Goal: Task Accomplishment & Management: Manage account settings

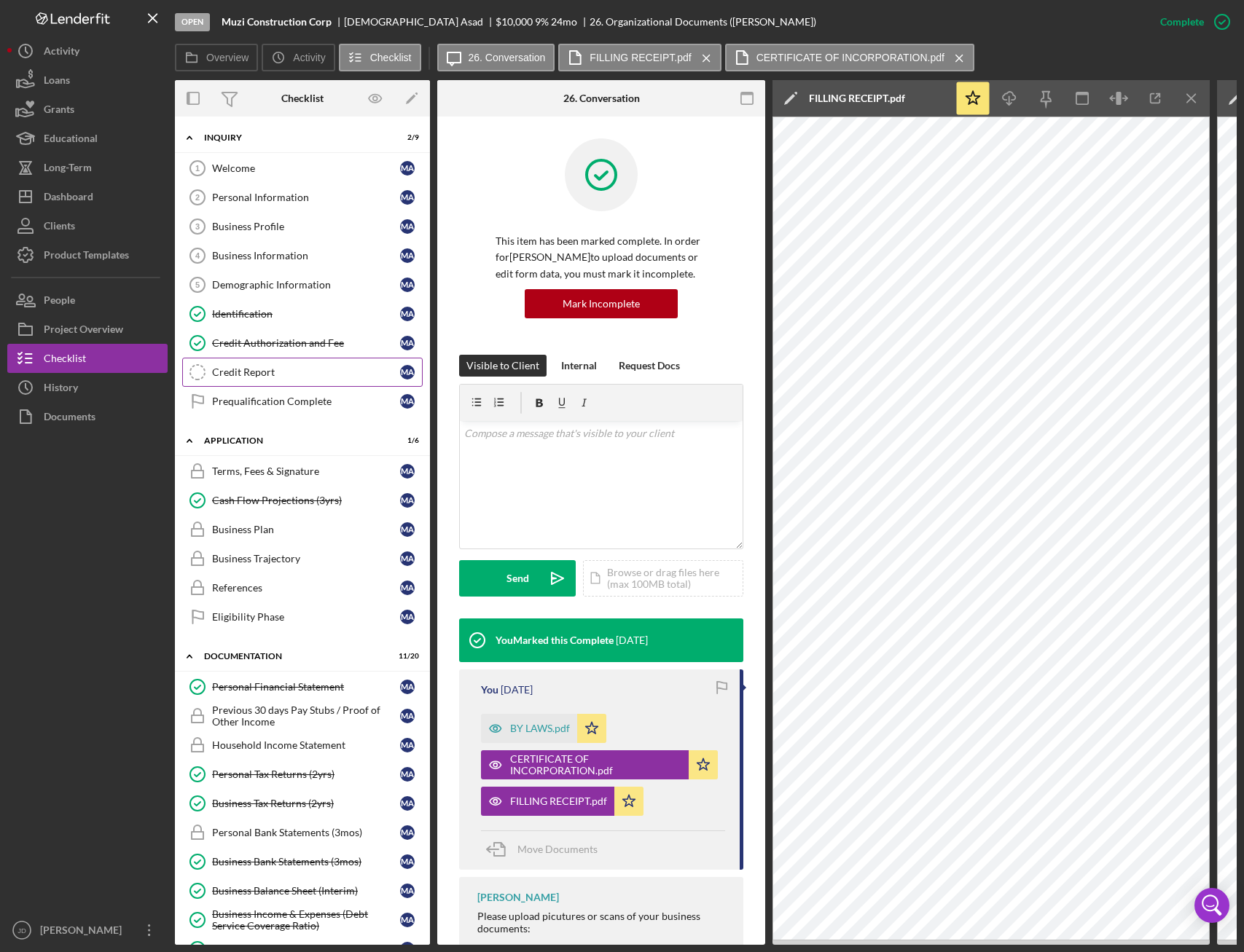
click at [257, 375] on div "Credit Report" at bounding box center [306, 373] width 188 height 12
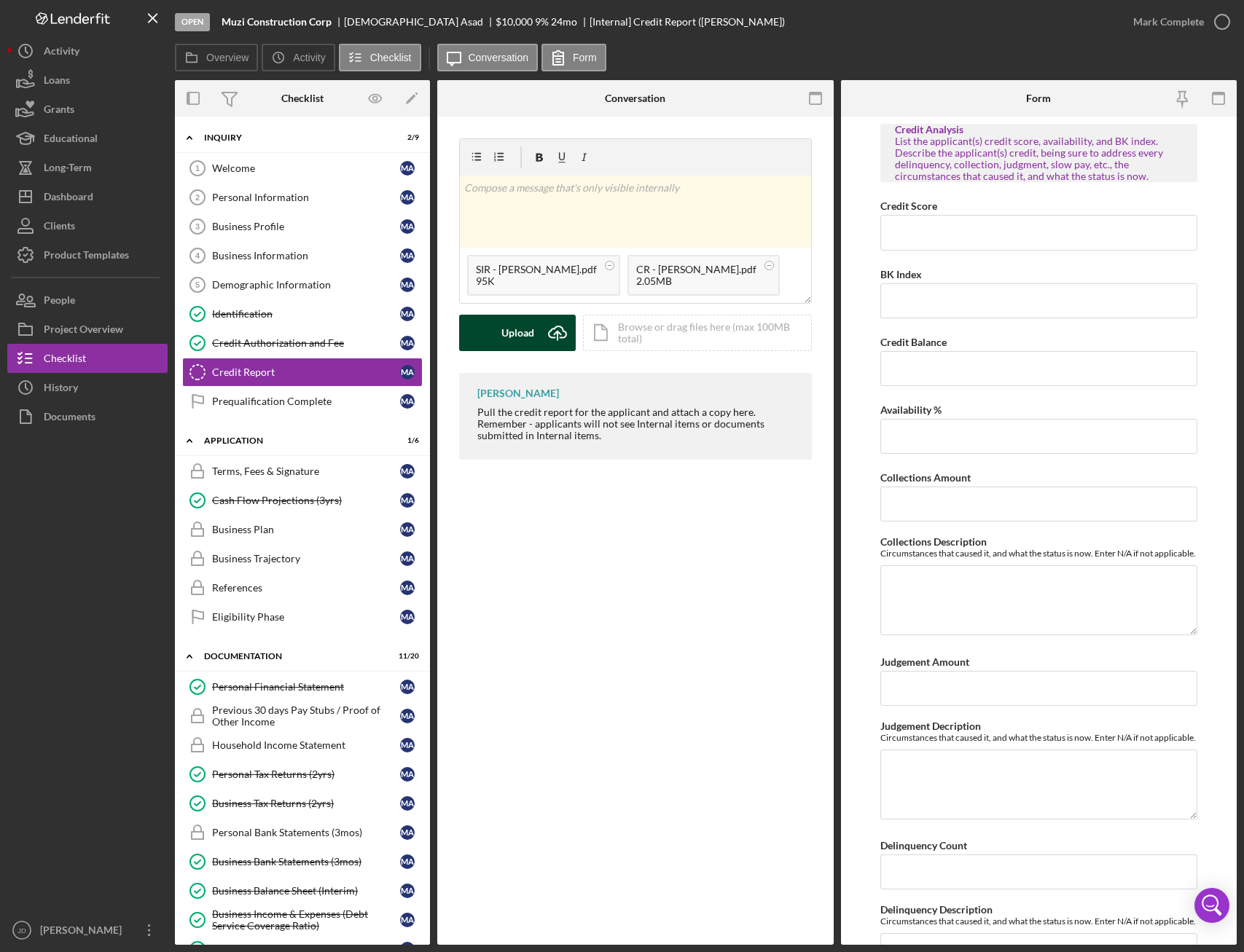
click at [501, 329] on div "Upload" at bounding box center [517, 333] width 33 height 37
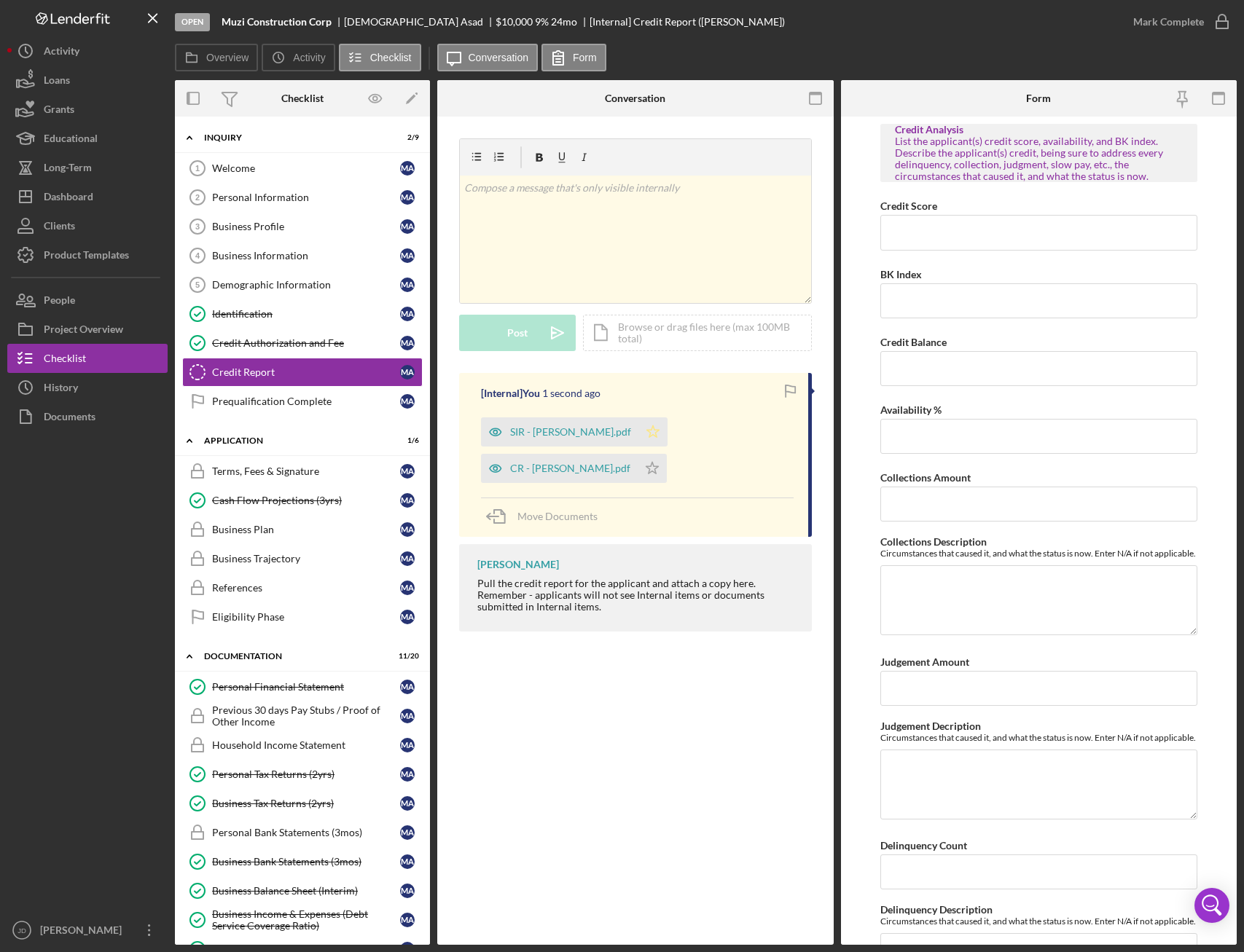
click at [650, 436] on icon "Icon/Star" at bounding box center [653, 432] width 29 height 29
click at [654, 466] on polygon "button" at bounding box center [652, 468] width 12 height 12
click at [1223, 18] on icon "button" at bounding box center [1222, 22] width 37 height 37
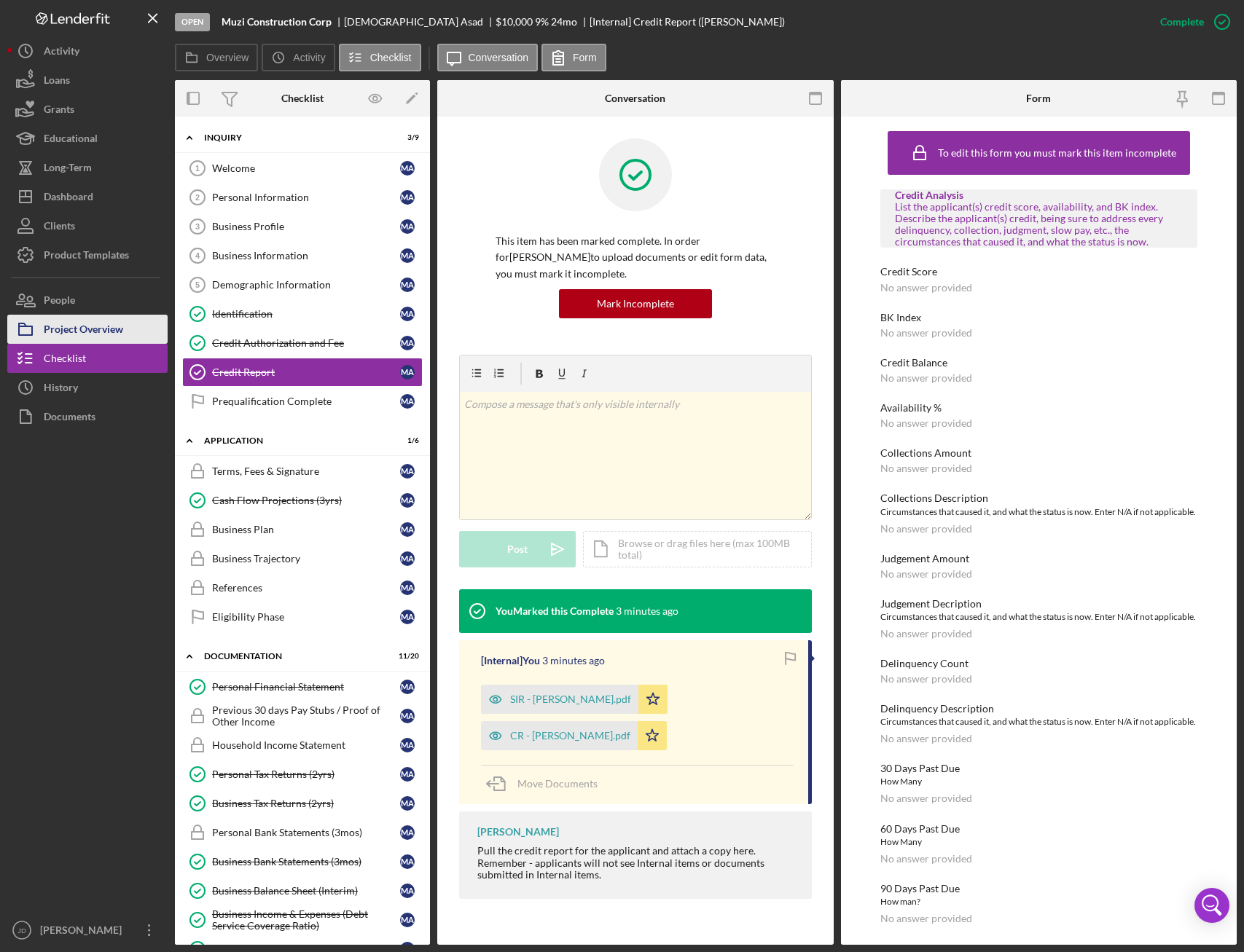
click at [70, 326] on div "Project Overview" at bounding box center [84, 331] width 79 height 33
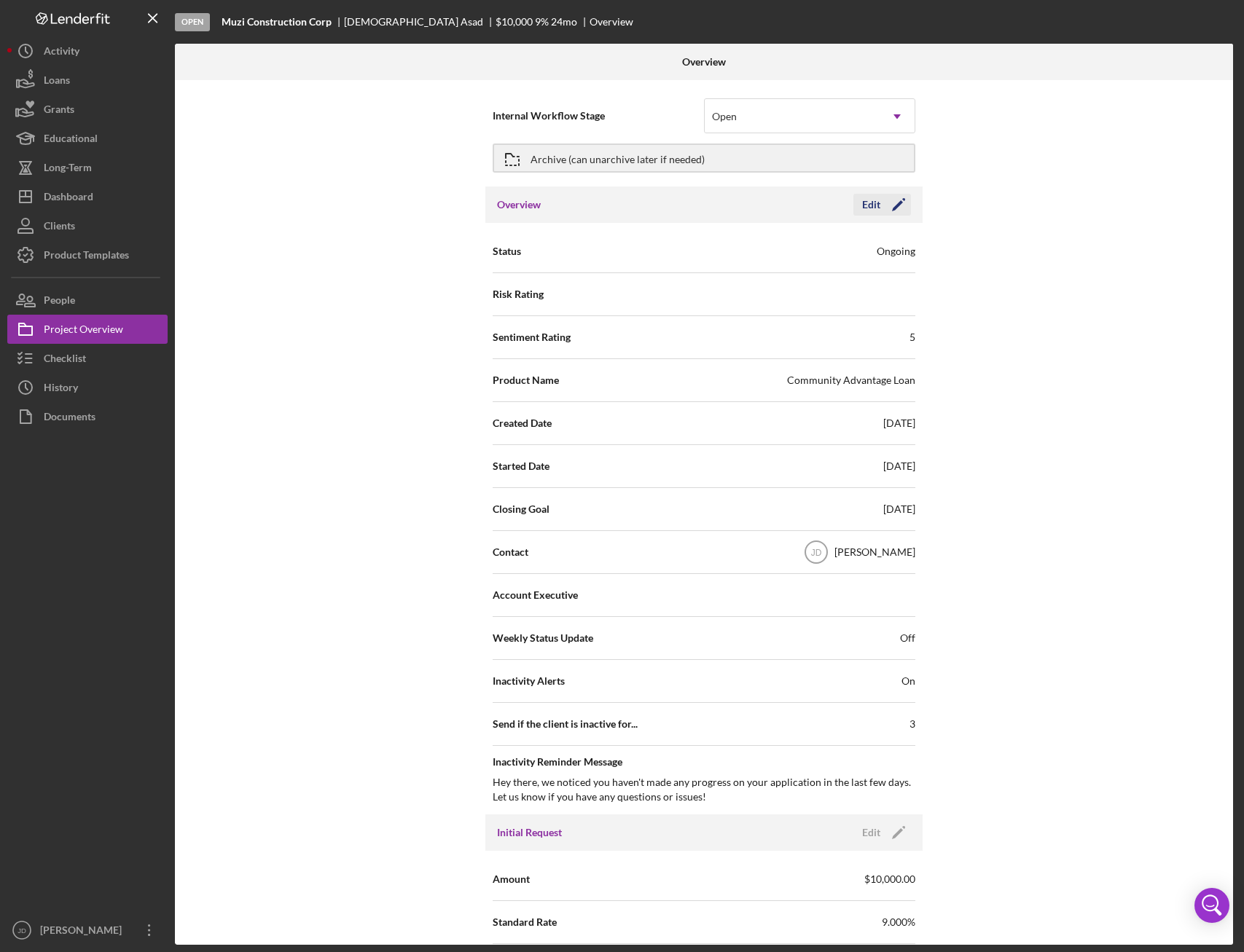
click at [899, 202] on polygon "button" at bounding box center [897, 205] width 11 height 11
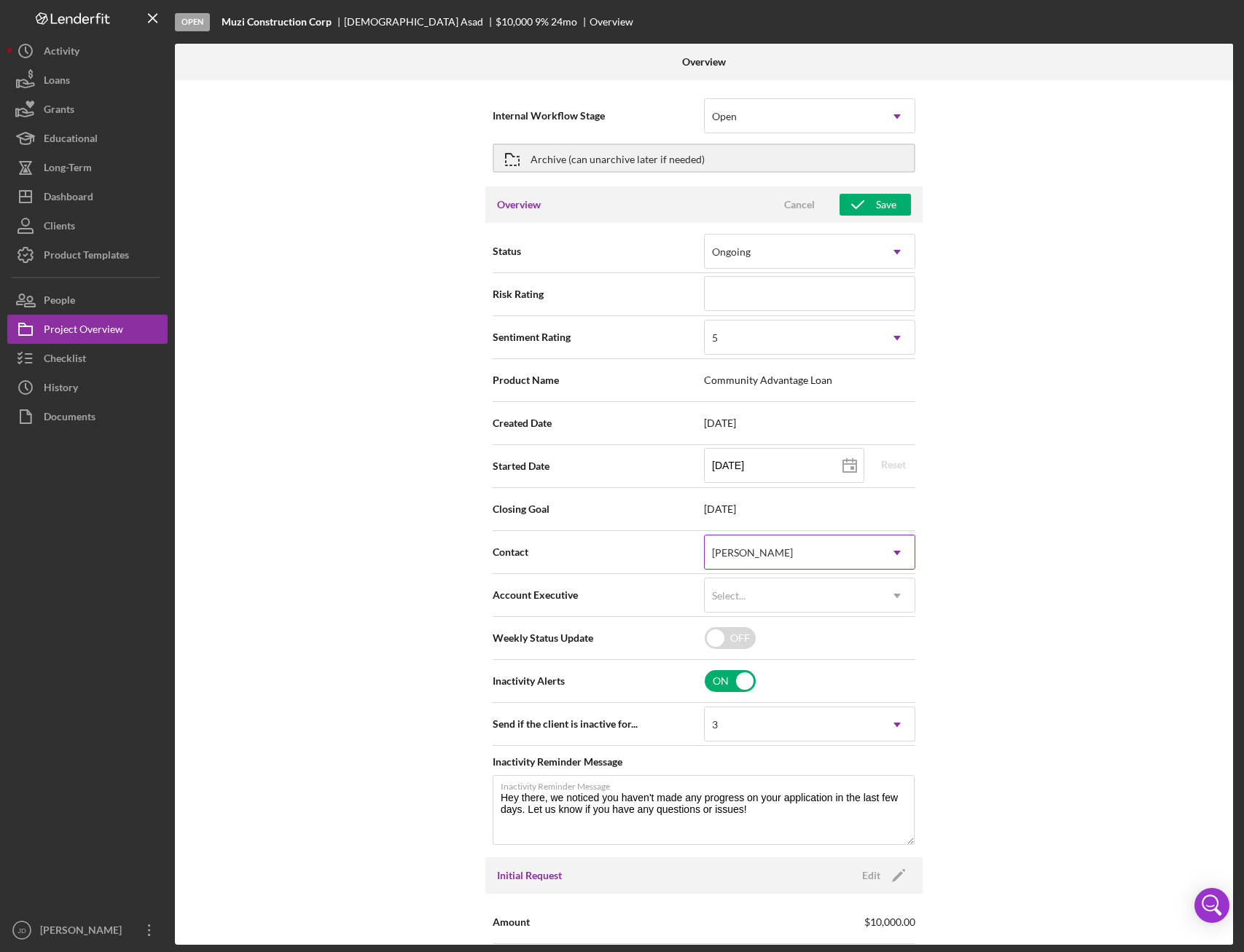
click at [896, 557] on icon "Icon/Dropdown Arrow" at bounding box center [897, 553] width 35 height 35
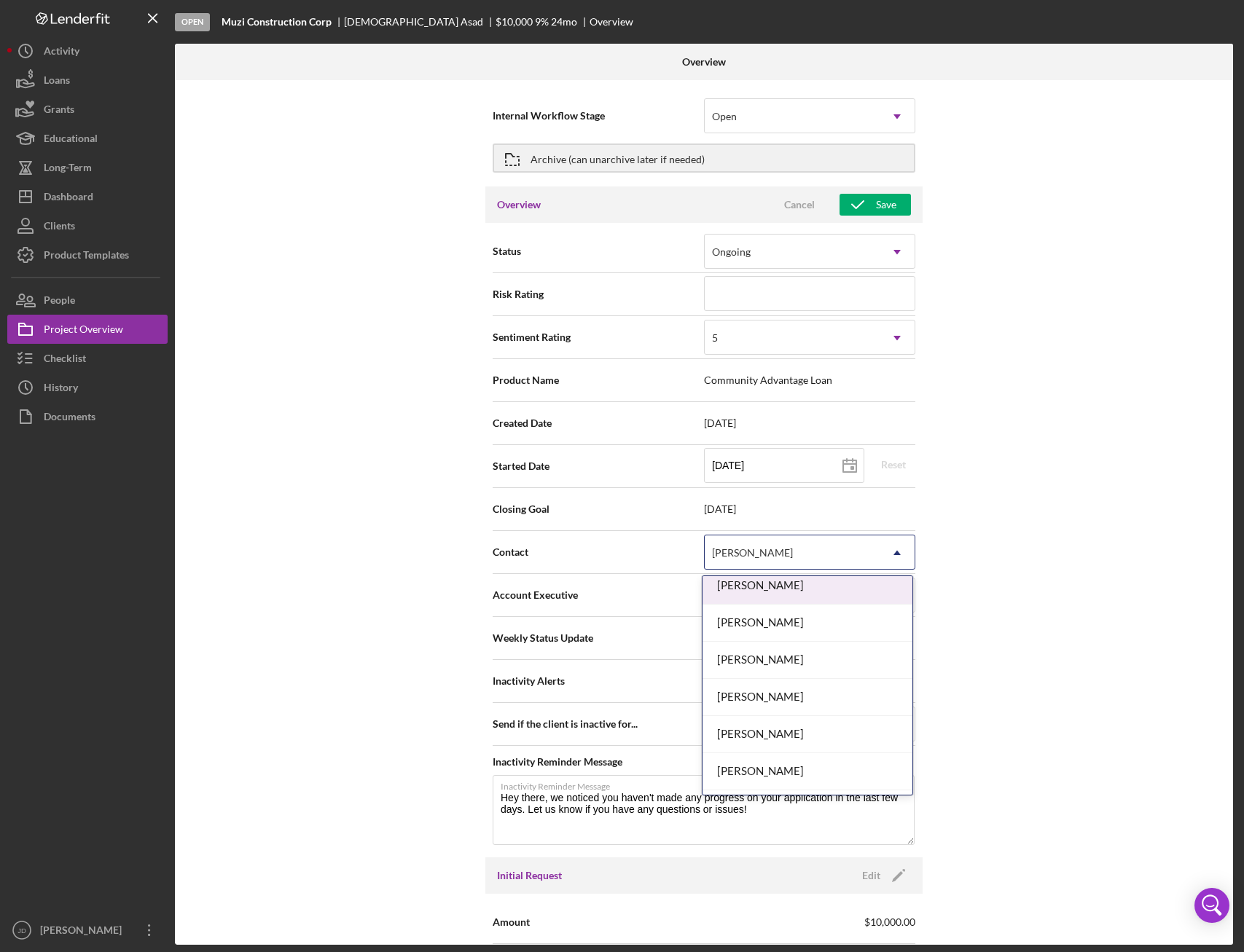
scroll to position [153, 0]
click at [809, 702] on div "[PERSON_NAME]" at bounding box center [808, 702] width 210 height 37
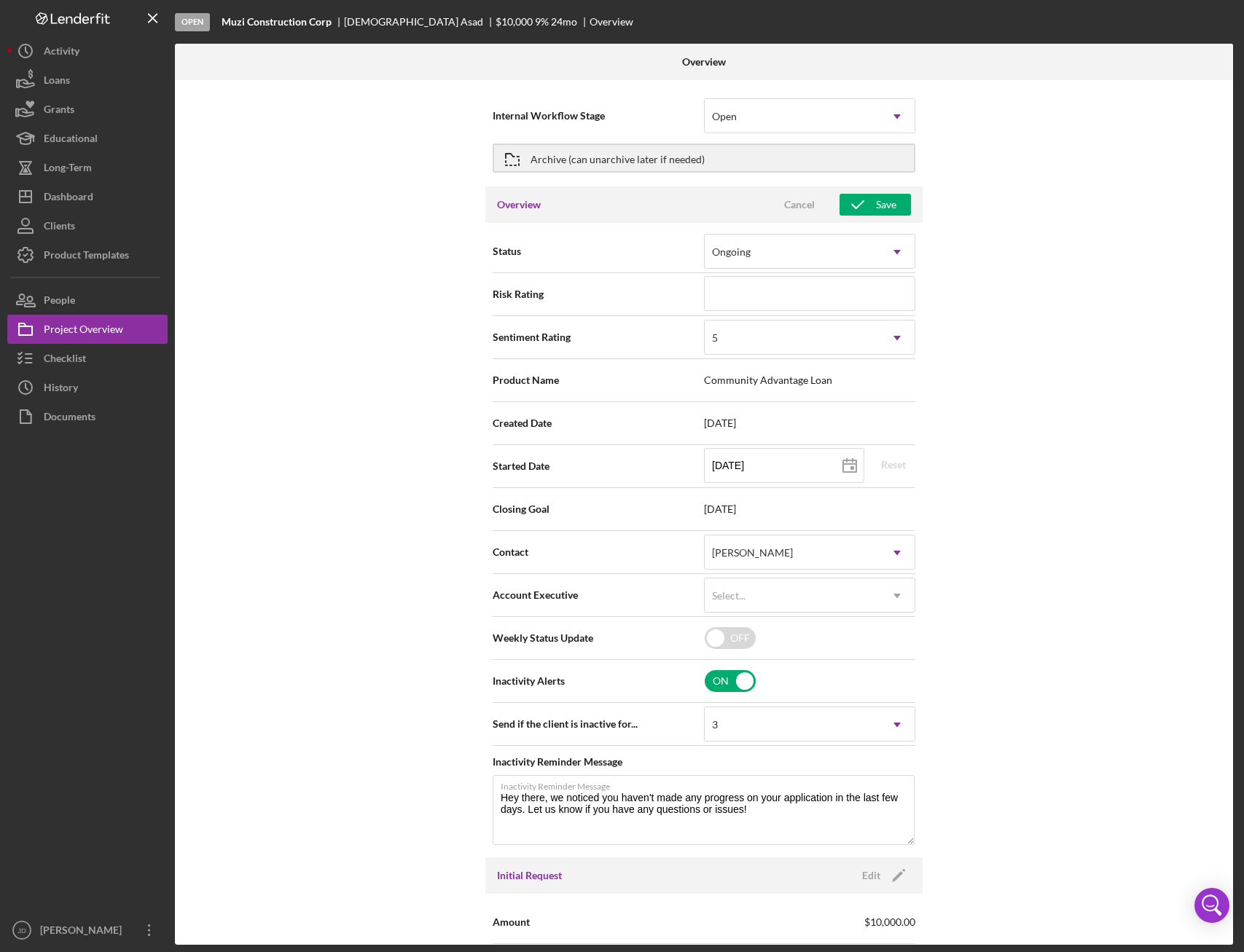
click at [960, 530] on div "Internal Workflow Stage Open Icon/Dropdown Arrow Archive (can unarchive later i…" at bounding box center [703, 512] width 1058 height 865
click at [871, 208] on icon "button" at bounding box center [857, 205] width 37 height 37
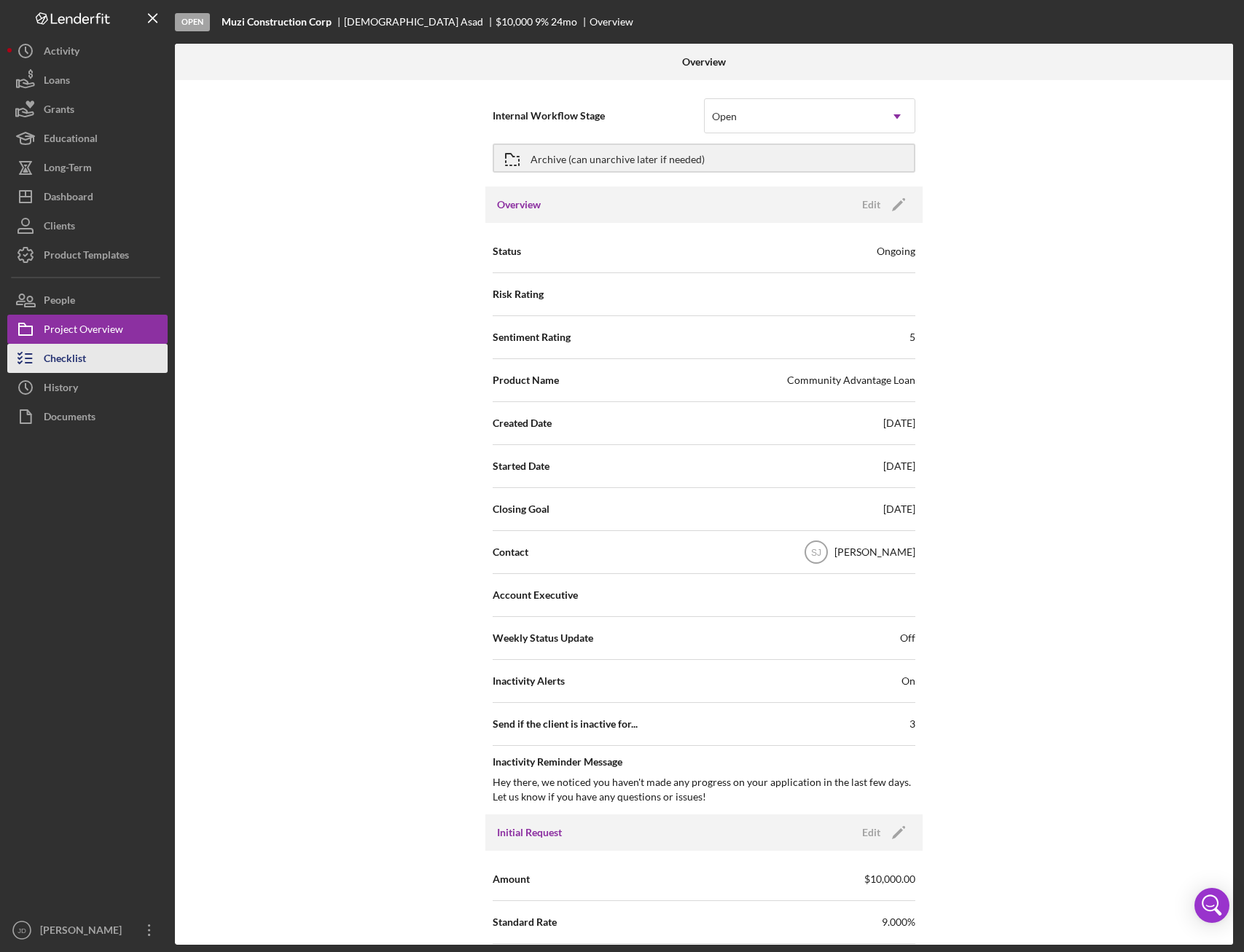
click at [69, 352] on div "Checklist" at bounding box center [65, 360] width 43 height 33
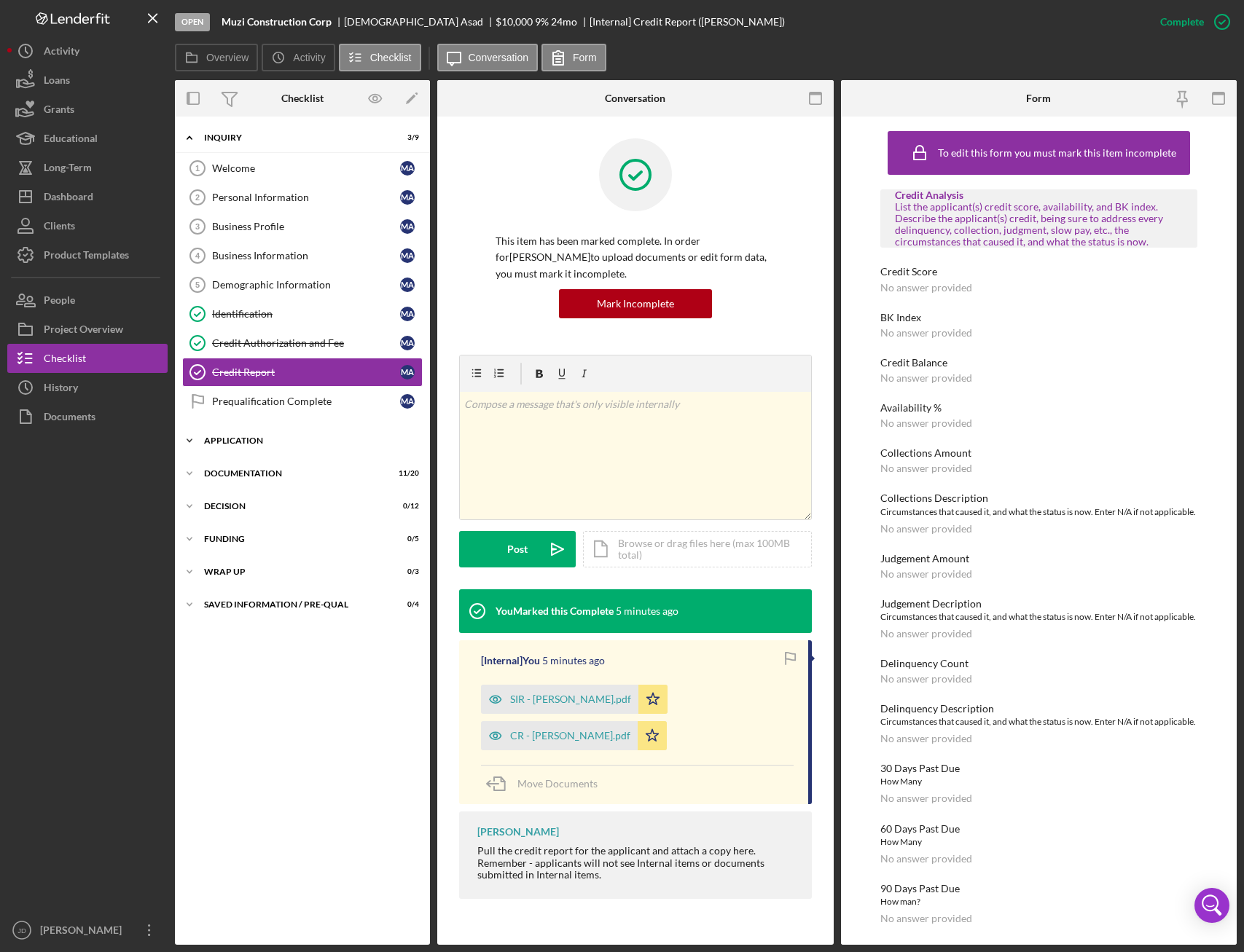
click at [190, 439] on icon "Icon/Expander" at bounding box center [189, 441] width 29 height 29
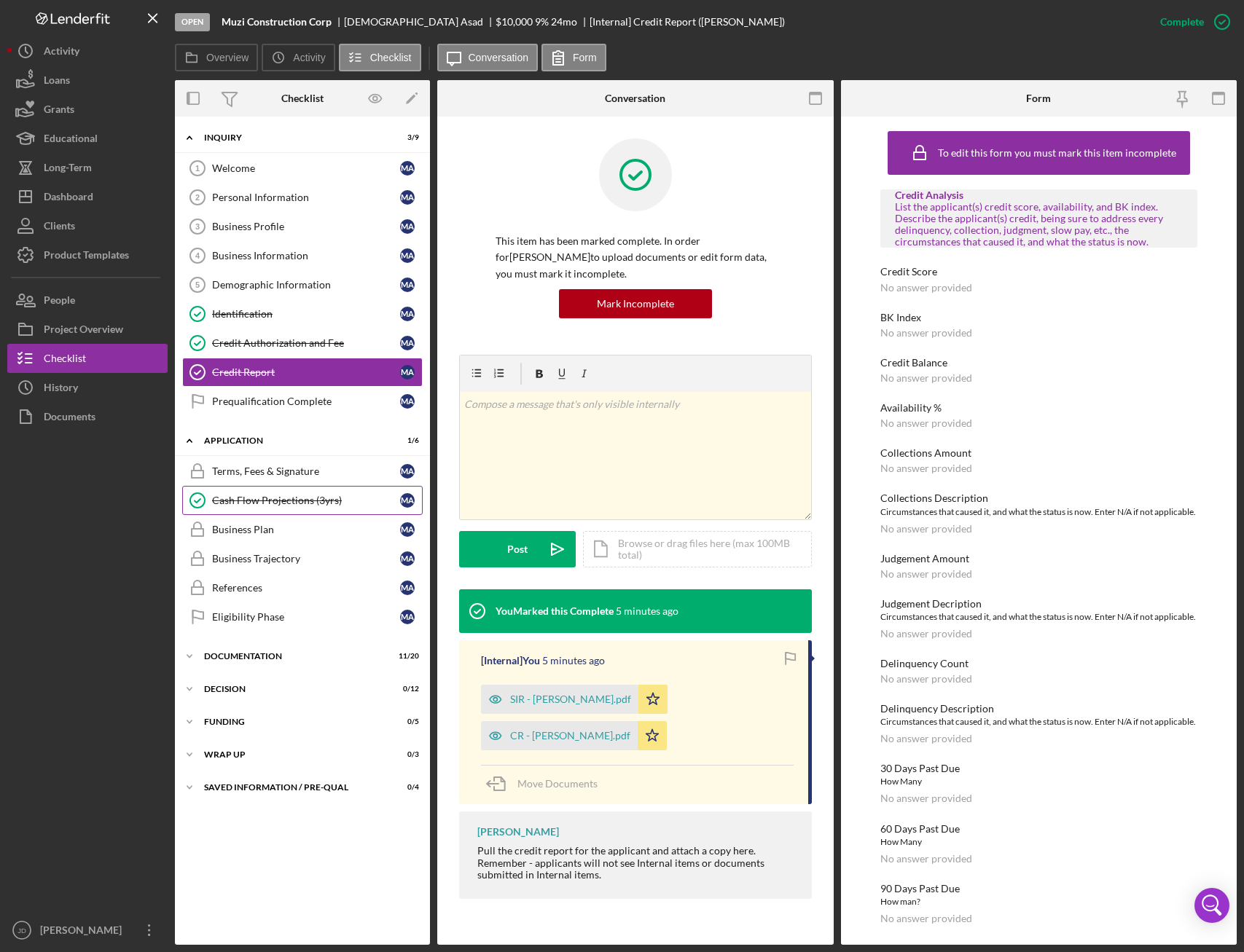
click at [274, 501] on div "Cash Flow Projections (3yrs)" at bounding box center [306, 500] width 188 height 12
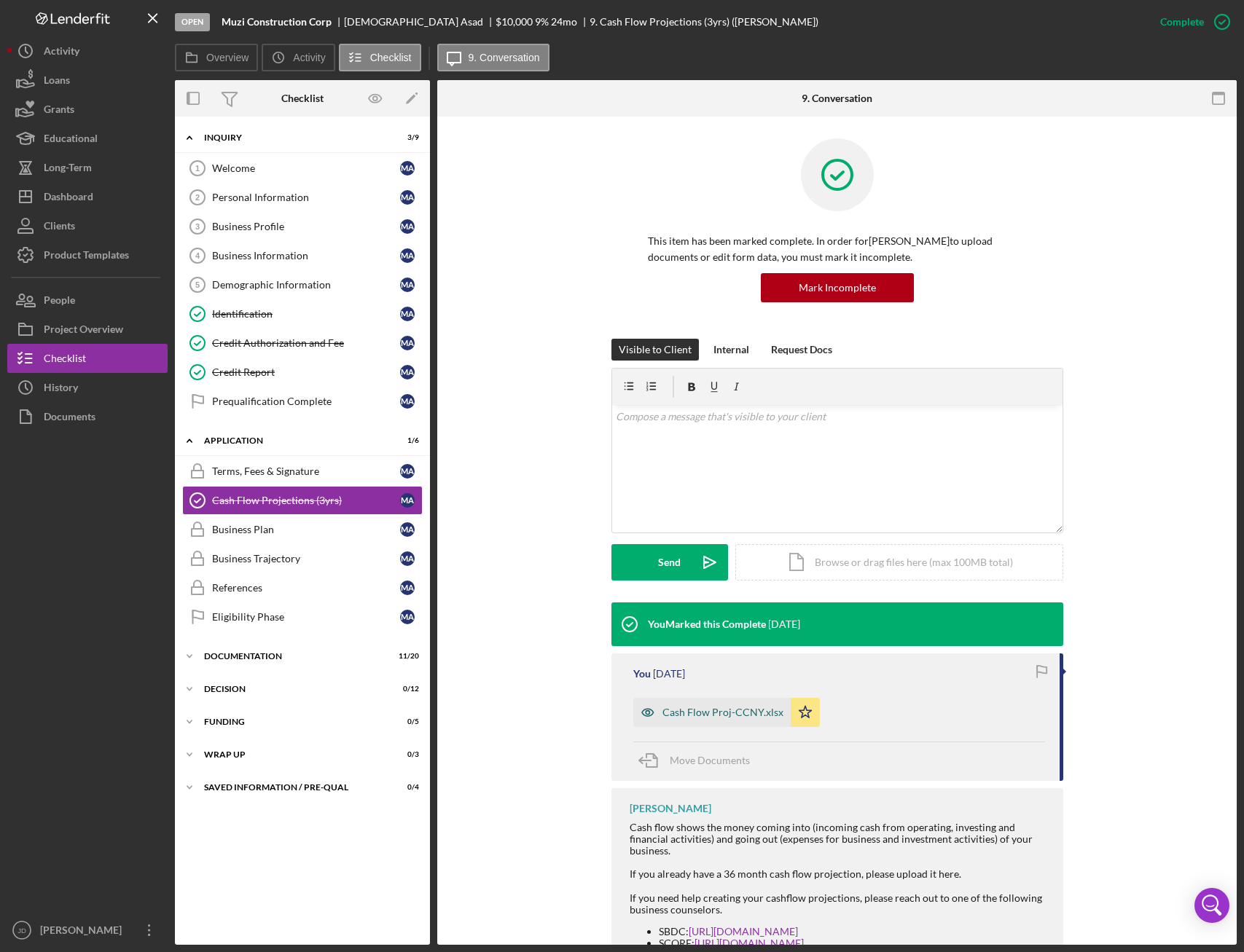
click at [722, 712] on div "Cash Flow Proj-CCNY.xlsx" at bounding box center [722, 712] width 121 height 12
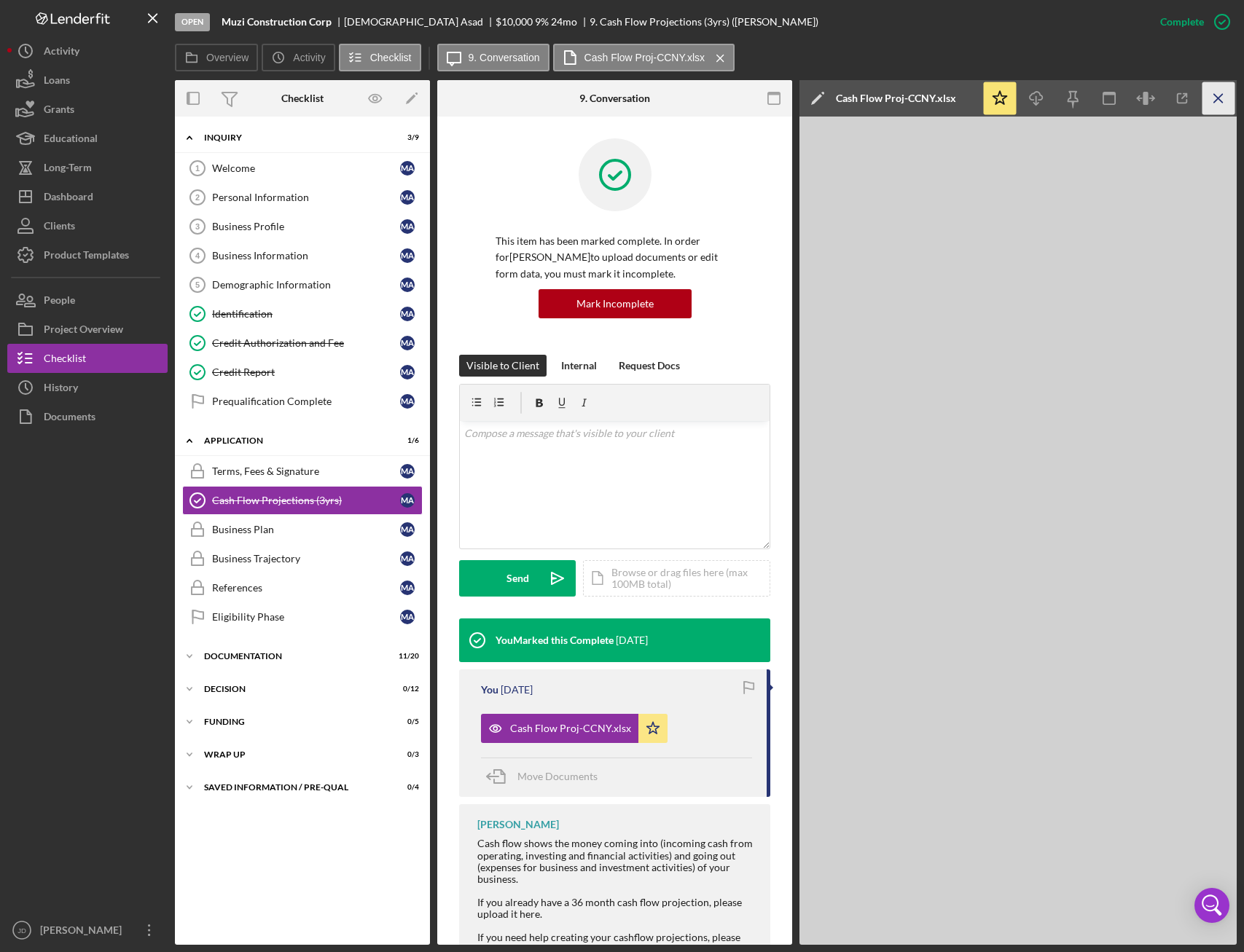
click at [1215, 108] on icon "Icon/Menu Close" at bounding box center [1218, 98] width 33 height 33
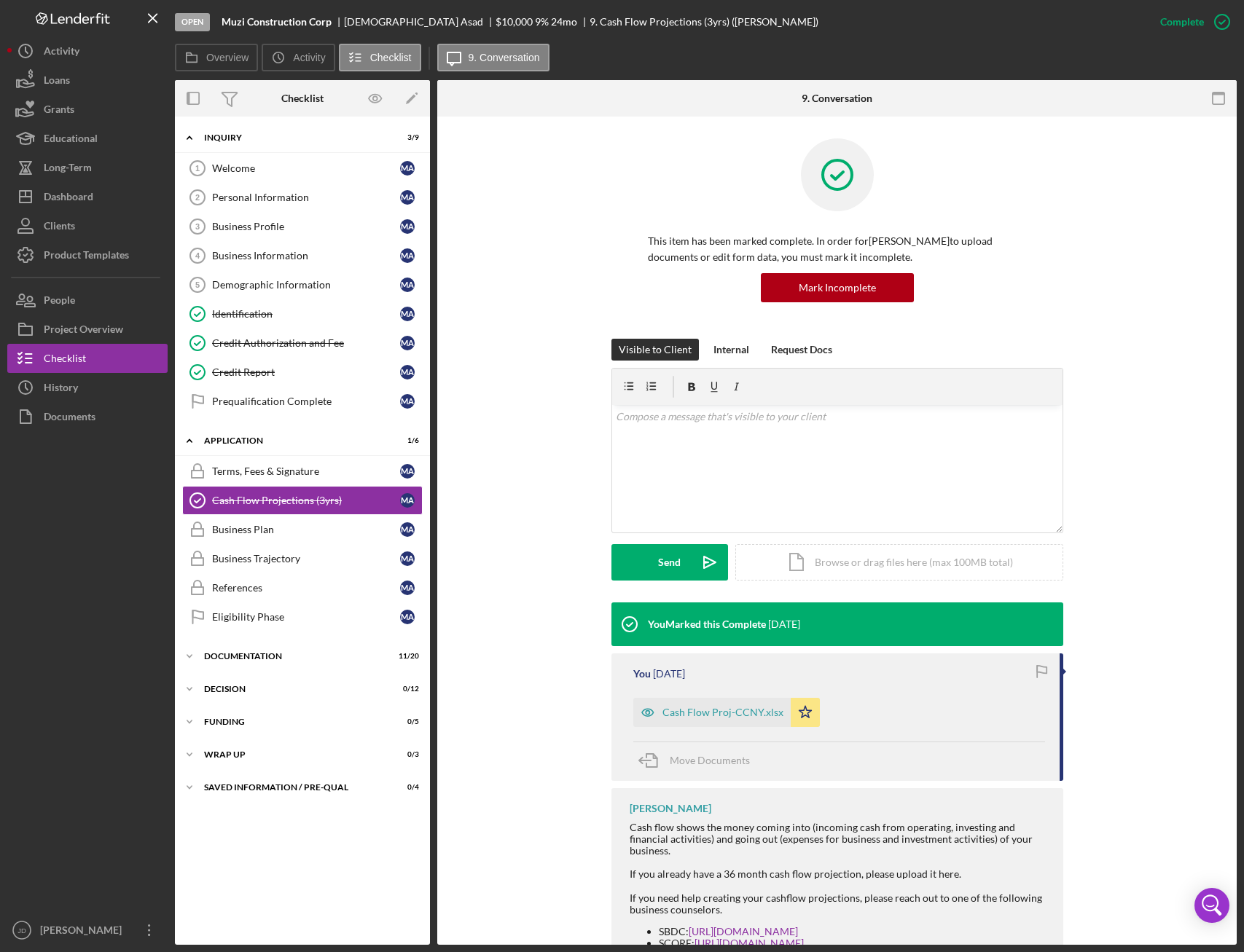
click at [546, 149] on div "This item has been marked complete. In order for [PERSON_NAME] to upload docume…" at bounding box center [837, 238] width 755 height 200
click at [80, 195] on div "Dashboard" at bounding box center [69, 198] width 50 height 33
